Goal: Information Seeking & Learning: Learn about a topic

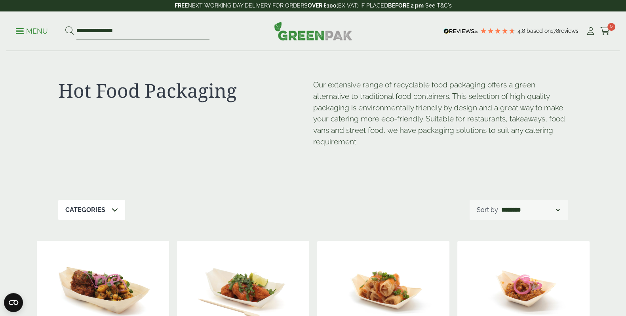
drag, startPoint x: 0, startPoint y: 0, endPoint x: 336, endPoint y: 157, distance: 371.1
click at [336, 157] on div "Hot Food Packaging Our extensive range of recyclable food packaging offers a gr…" at bounding box center [313, 125] width 510 height 148
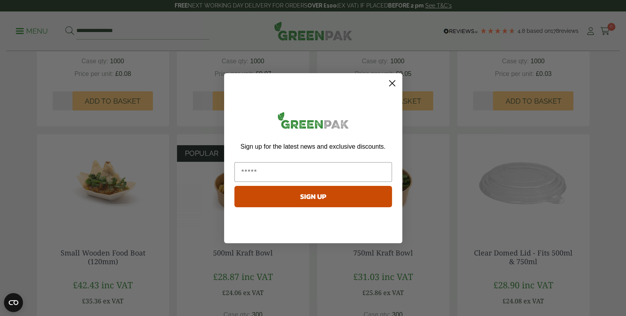
scroll to position [400, 0]
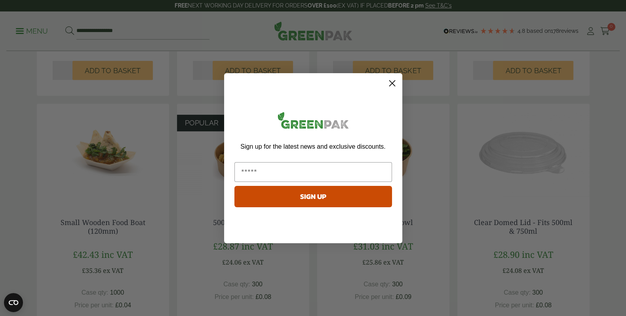
click at [394, 80] on circle "Close dialog" at bounding box center [391, 82] width 13 height 13
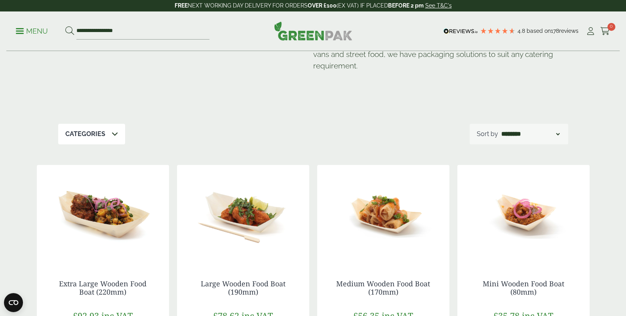
scroll to position [0, 0]
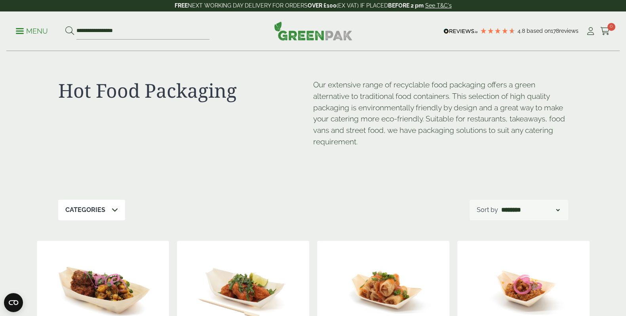
click at [501, 206] on select "**********" at bounding box center [530, 211] width 61 height 10
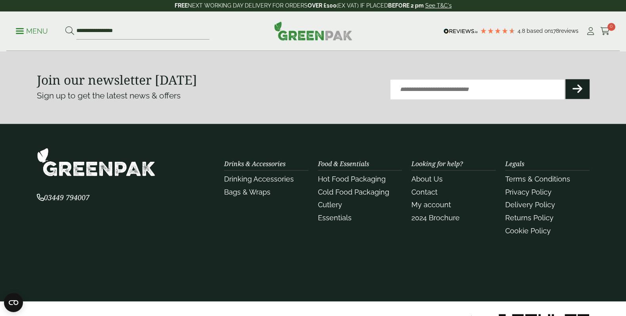
scroll to position [868, 0]
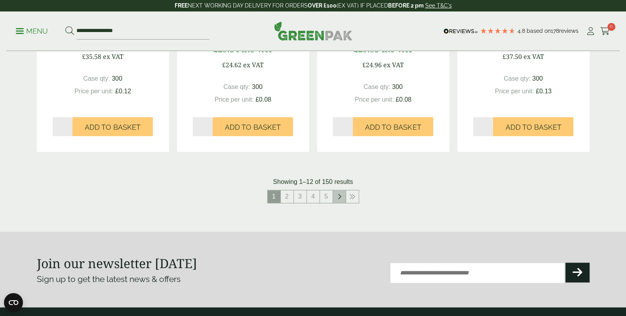
click at [339, 194] on icon at bounding box center [339, 197] width 4 height 6
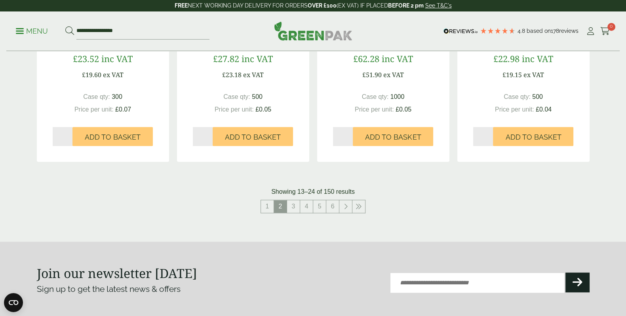
scroll to position [894, 0]
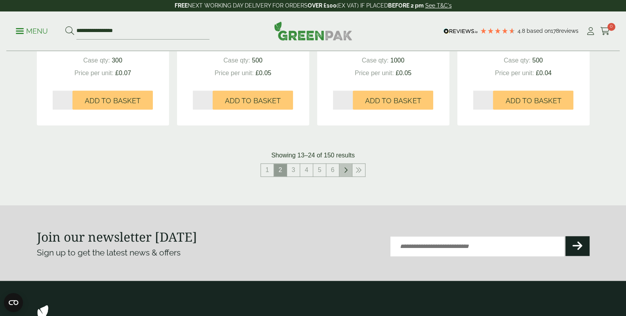
click at [346, 167] on icon at bounding box center [346, 170] width 4 height 6
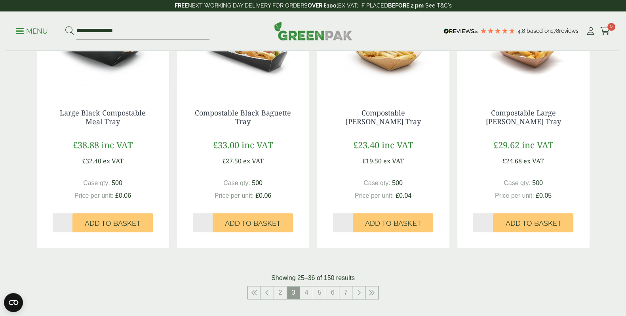
scroll to position [804, 0]
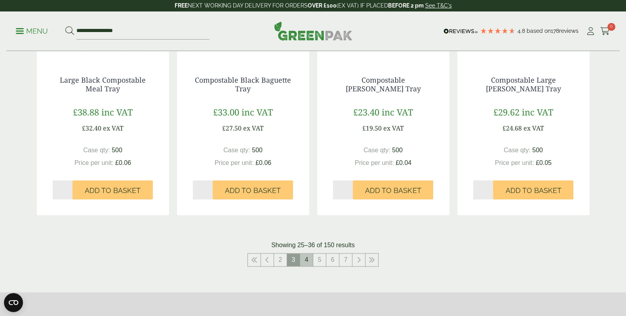
click at [307, 253] on link "4" at bounding box center [306, 260] width 13 height 13
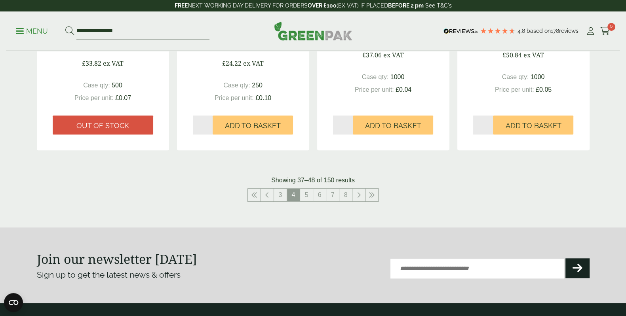
scroll to position [880, 0]
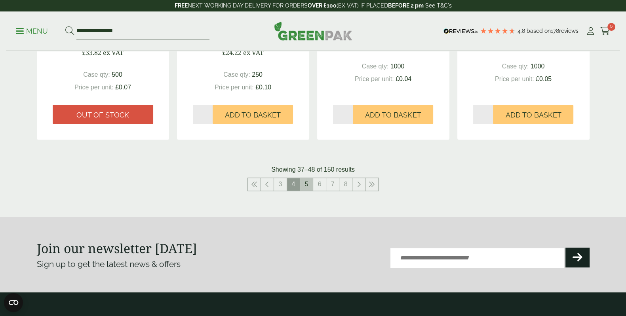
click at [308, 178] on link "5" at bounding box center [306, 184] width 13 height 13
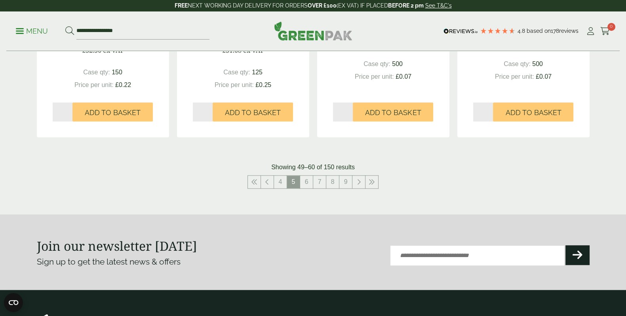
scroll to position [883, 0]
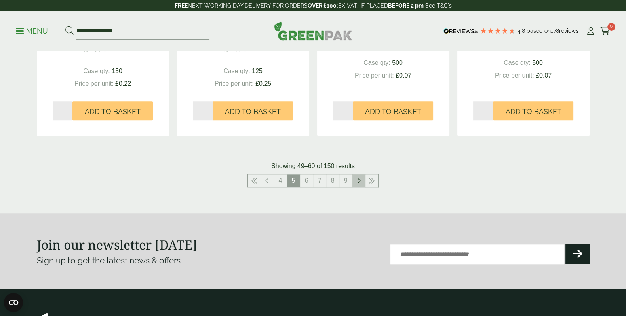
click at [357, 178] on icon at bounding box center [359, 181] width 4 height 6
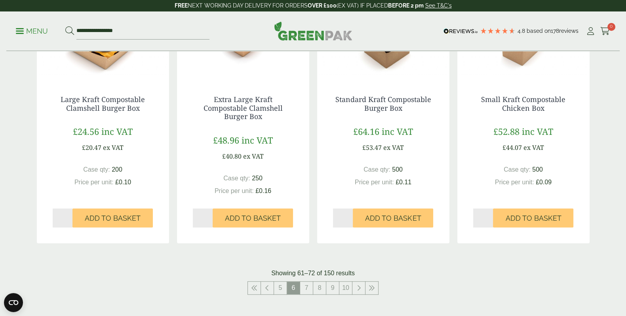
scroll to position [784, 0]
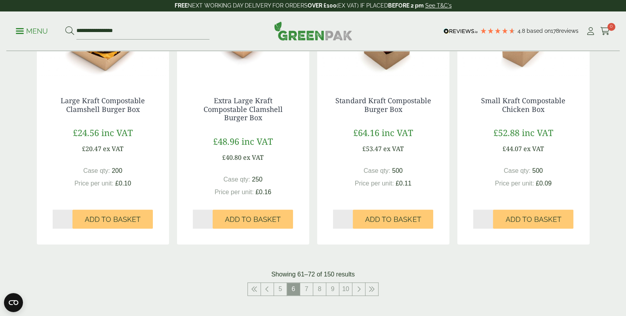
click at [358, 253] on icon at bounding box center [359, 289] width 4 height 6
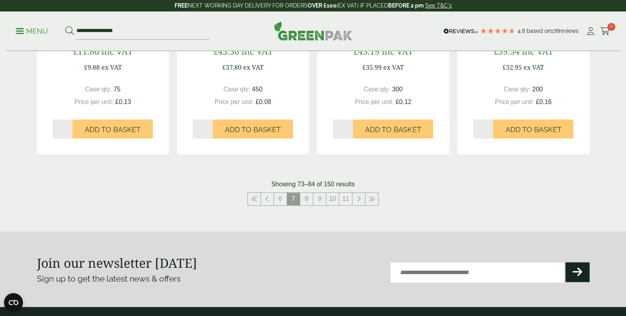
scroll to position [888, 0]
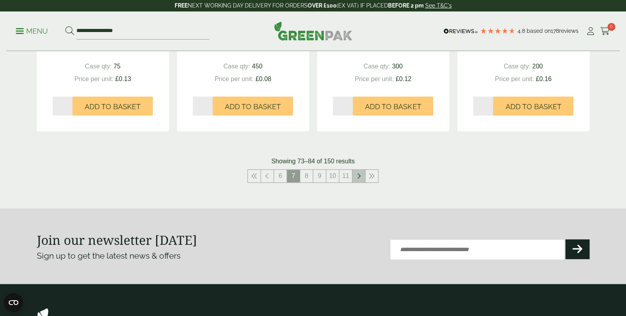
click at [357, 173] on icon at bounding box center [359, 176] width 4 height 6
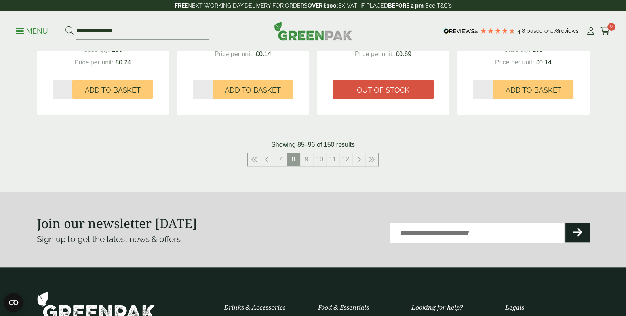
scroll to position [906, 0]
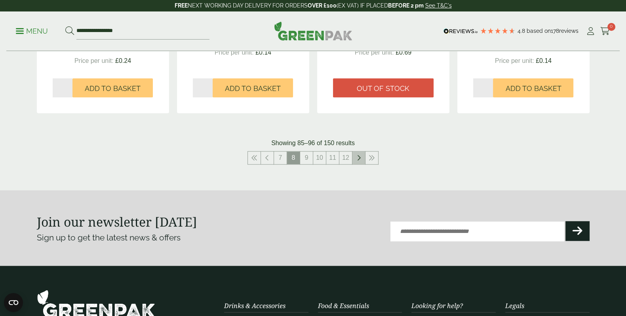
click at [358, 155] on icon at bounding box center [359, 158] width 4 height 6
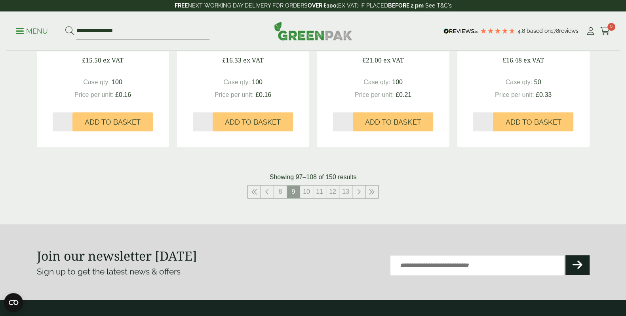
scroll to position [893, 0]
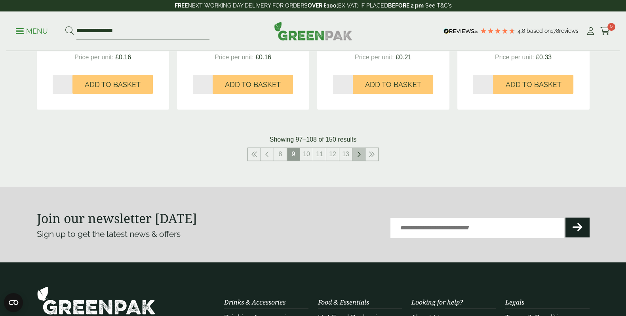
click at [360, 148] on link at bounding box center [358, 154] width 13 height 13
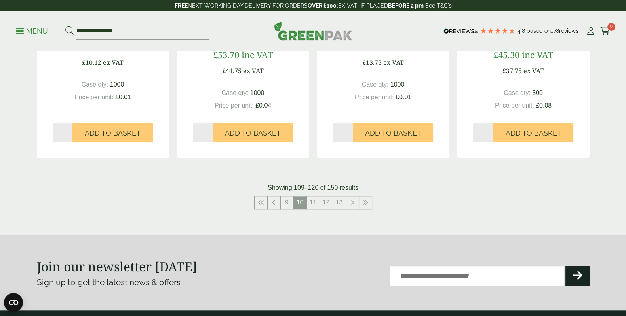
scroll to position [861, 0]
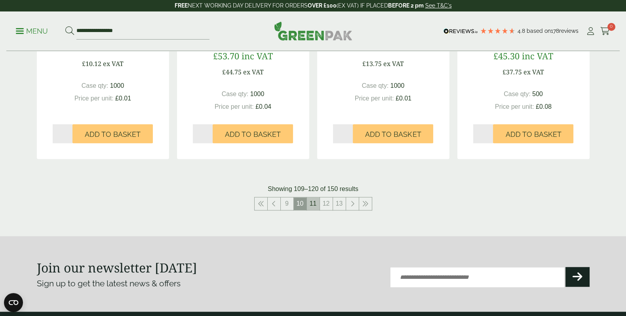
click at [314, 198] on link "11" at bounding box center [313, 204] width 13 height 13
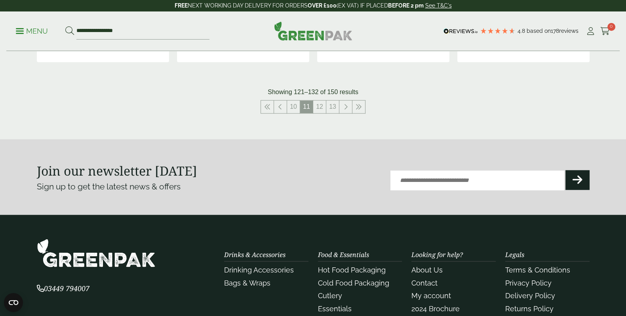
scroll to position [861, 0]
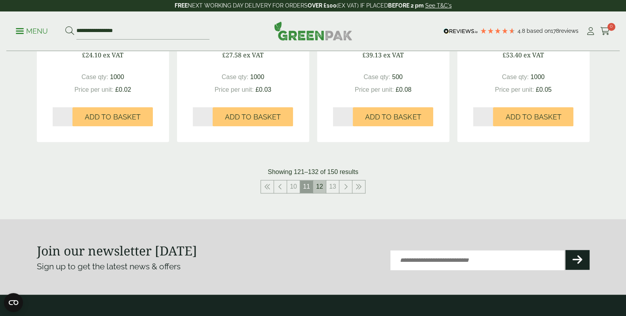
click at [320, 181] on link "12" at bounding box center [319, 187] width 13 height 13
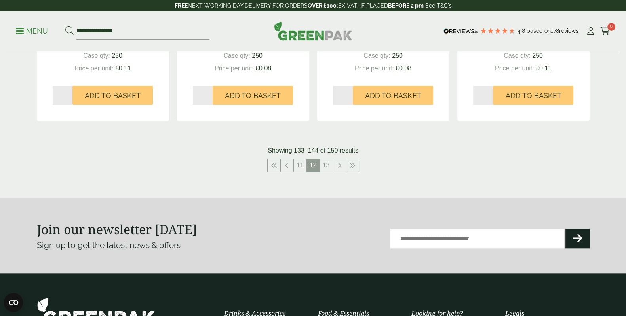
scroll to position [892, 0]
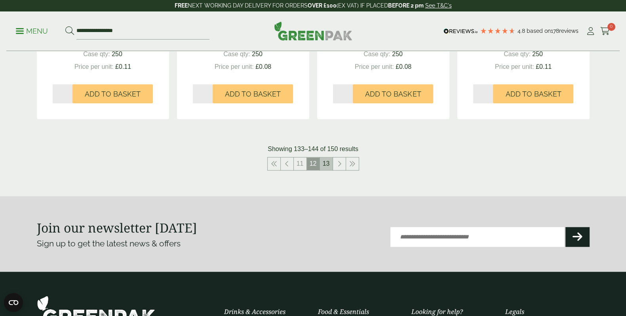
click at [327, 158] on link "13" at bounding box center [326, 164] width 13 height 13
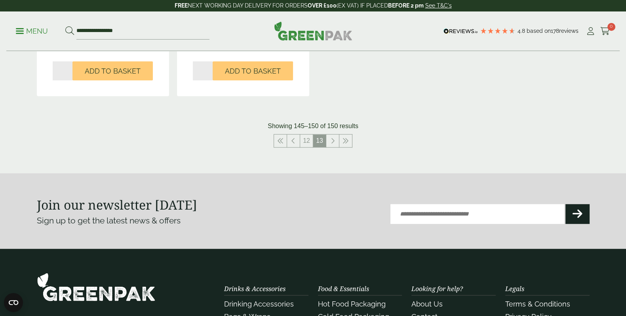
scroll to position [664, 0]
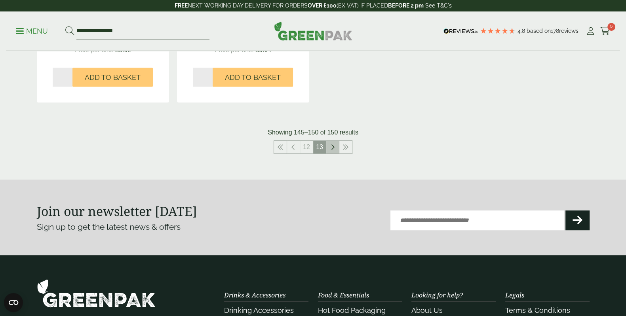
click at [331, 144] on icon at bounding box center [333, 147] width 4 height 6
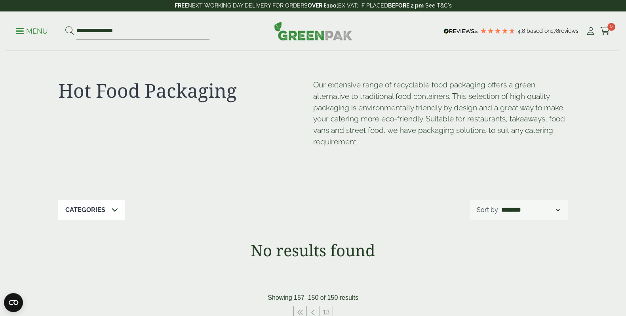
click at [22, 30] on span at bounding box center [20, 30] width 8 height 1
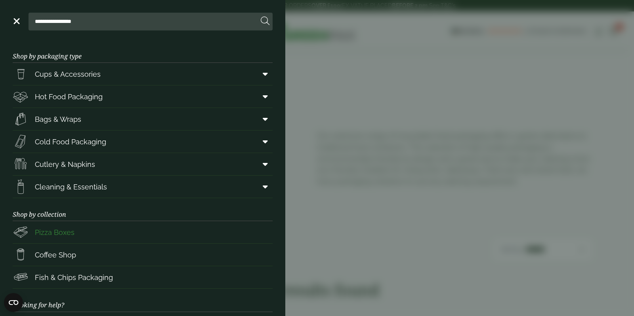
click at [51, 228] on span "Pizza Boxes" at bounding box center [55, 232] width 40 height 11
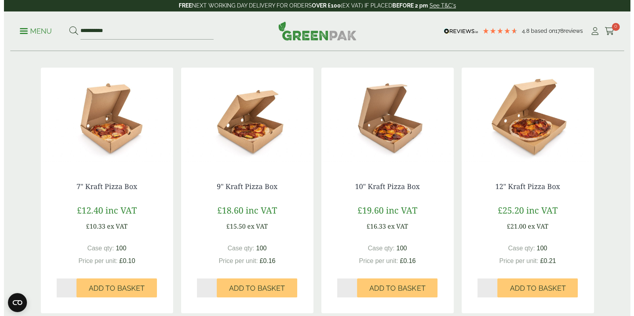
scroll to position [138, 0]
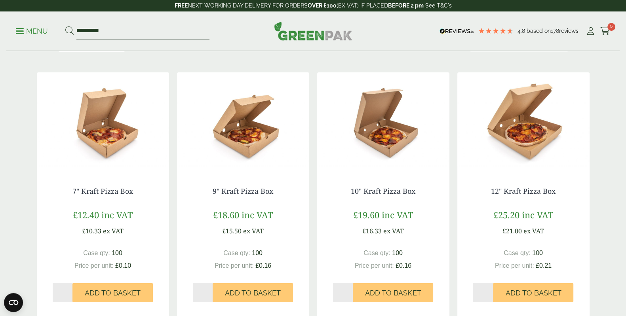
click at [33, 34] on p "Menu" at bounding box center [32, 32] width 32 height 10
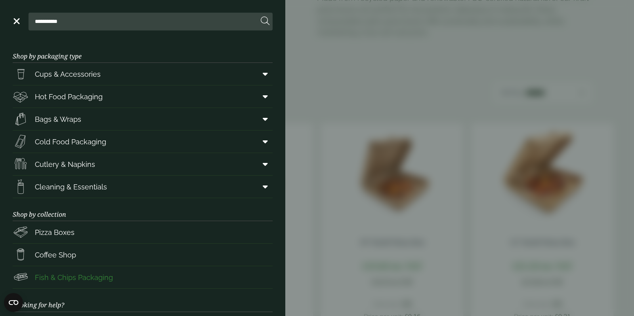
click at [77, 274] on span "Fish & Chips Packaging" at bounding box center [74, 277] width 78 height 11
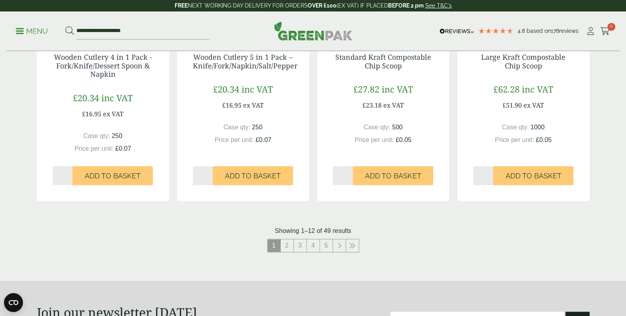
scroll to position [788, 0]
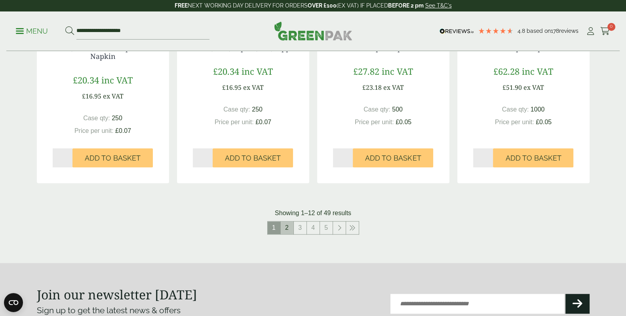
click at [284, 228] on link "2" at bounding box center [287, 228] width 13 height 13
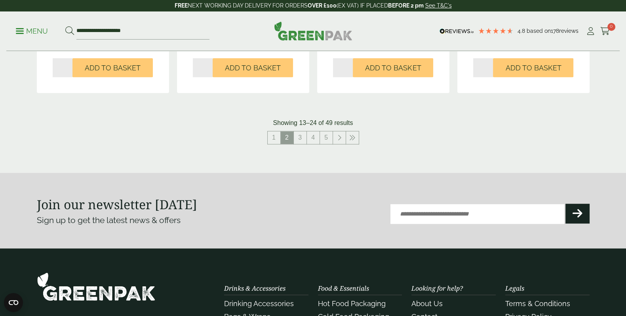
scroll to position [869, 0]
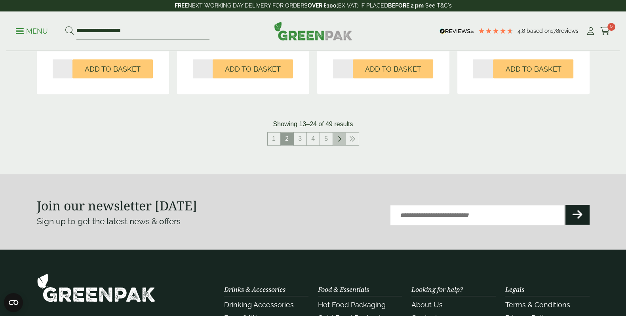
click at [340, 139] on icon at bounding box center [339, 139] width 4 height 6
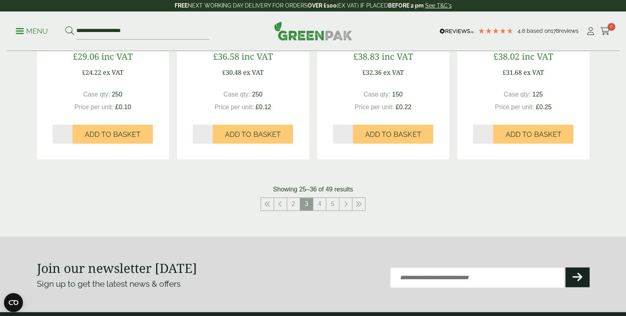
scroll to position [805, 0]
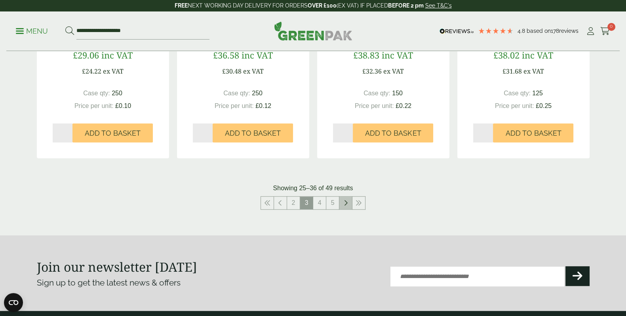
click at [343, 200] on link at bounding box center [345, 203] width 13 height 13
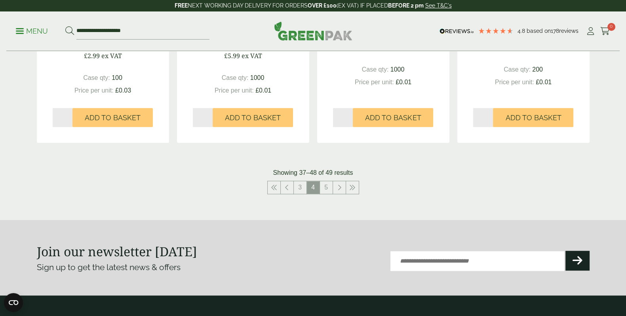
scroll to position [822, 0]
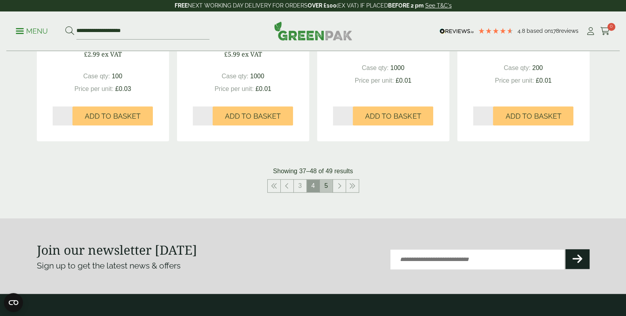
click at [325, 188] on link "5" at bounding box center [326, 186] width 13 height 13
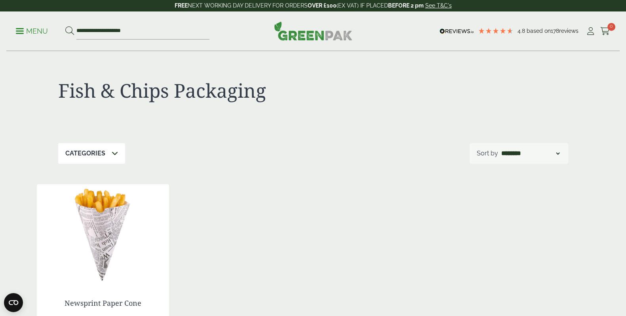
click at [20, 31] on span at bounding box center [20, 30] width 8 height 1
